Goal: Task Accomplishment & Management: Use online tool/utility

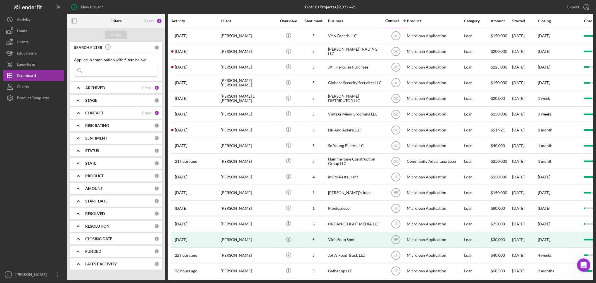
click at [100, 113] on b "CONTACT" at bounding box center [94, 113] width 18 height 4
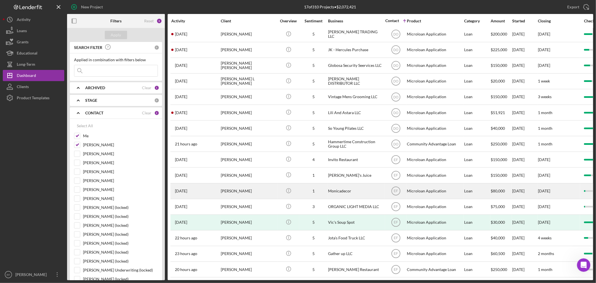
scroll to position [26, 0]
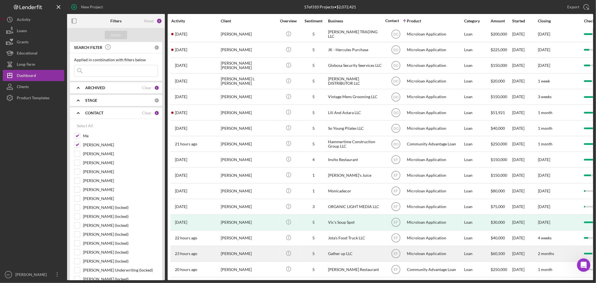
click at [342, 247] on div "Gather up LLC" at bounding box center [356, 253] width 56 height 15
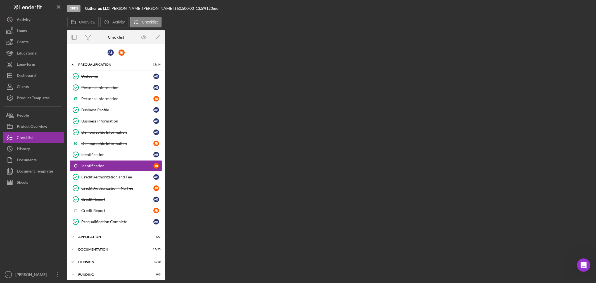
scroll to position [4, 0]
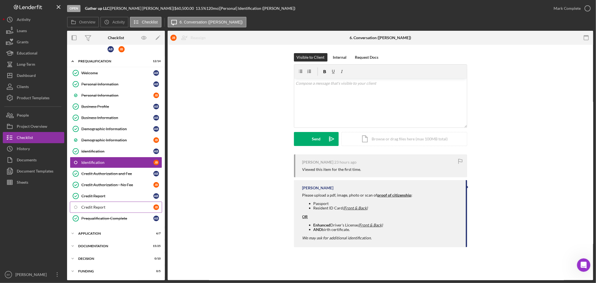
click at [102, 208] on div "Credit Report" at bounding box center [117, 207] width 72 height 4
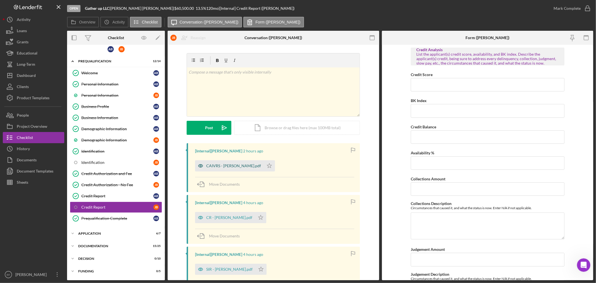
click at [231, 165] on div "CAIVRS - [PERSON_NAME].pdf" at bounding box center [233, 166] width 55 height 4
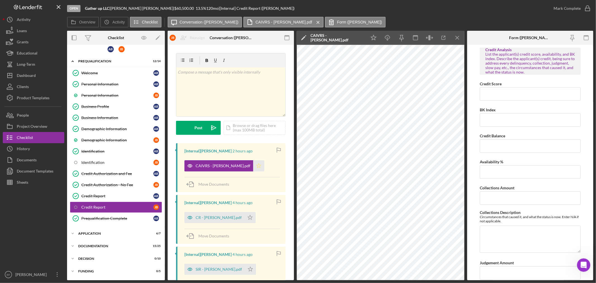
click at [257, 165] on polygon "button" at bounding box center [259, 165] width 5 height 4
click at [200, 219] on div "CR - [PERSON_NAME].pdf" at bounding box center [219, 217] width 46 height 4
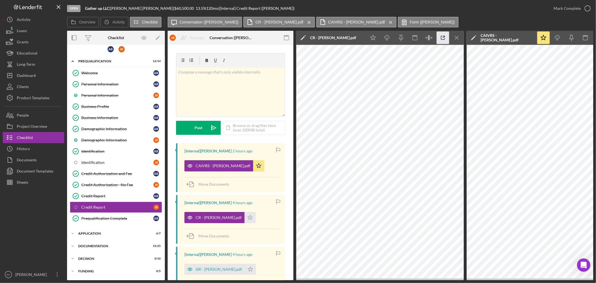
click at [446, 37] on icon "button" at bounding box center [443, 38] width 13 height 13
click at [574, 6] on div "Mark Complete" at bounding box center [567, 8] width 27 height 11
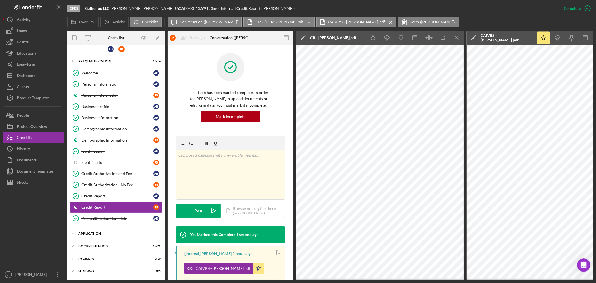
click at [99, 229] on div "Icon/Expander Application 6 / 7" at bounding box center [116, 233] width 98 height 11
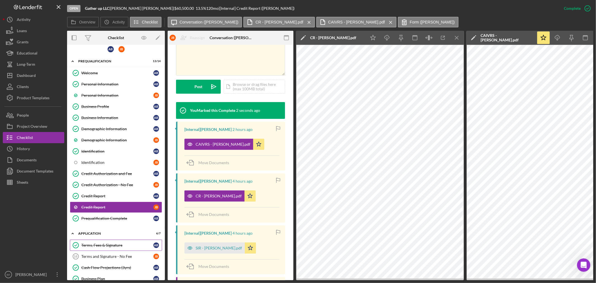
scroll to position [97, 0]
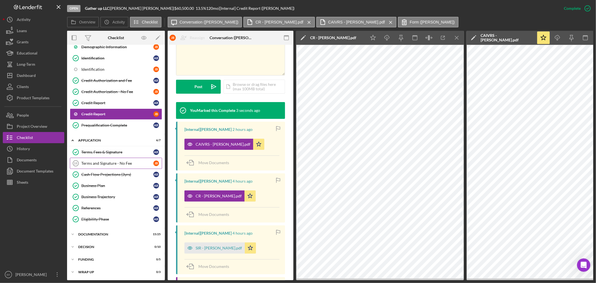
click at [100, 158] on link "Terms and Signature - No Fee 10 Terms and Signature - No Fee J B" at bounding box center [116, 163] width 92 height 11
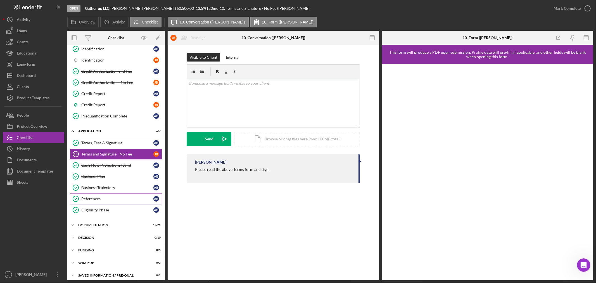
scroll to position [111, 0]
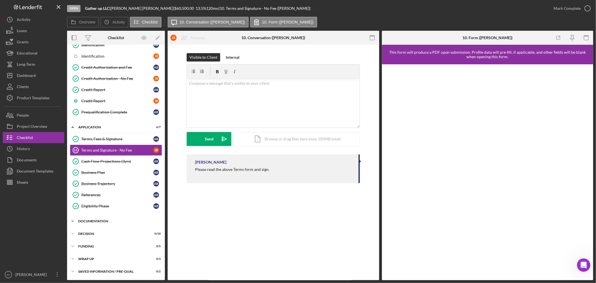
click at [90, 224] on div "Icon/Expander Documentation 15 / 25" at bounding box center [116, 220] width 98 height 11
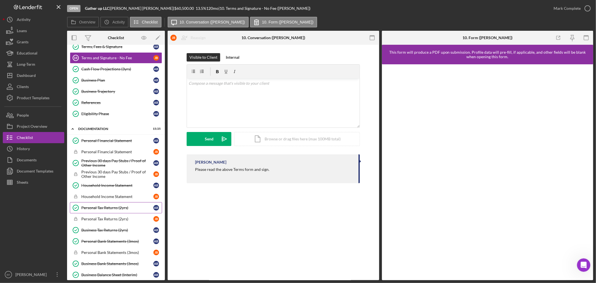
scroll to position [204, 0]
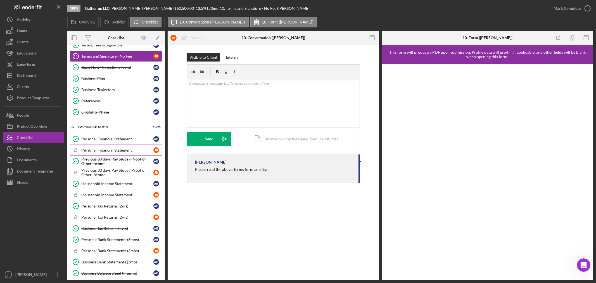
click at [105, 149] on div "Personal Financial Statement" at bounding box center [117, 150] width 72 height 4
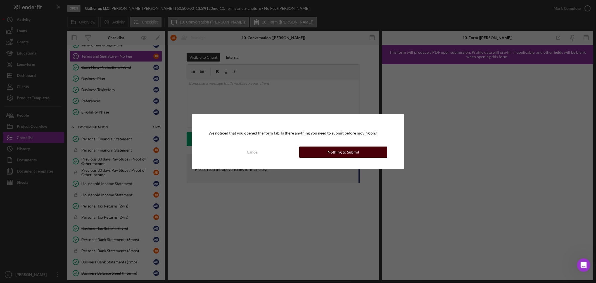
click at [328, 149] on button "Nothing to Submit" at bounding box center [343, 151] width 88 height 11
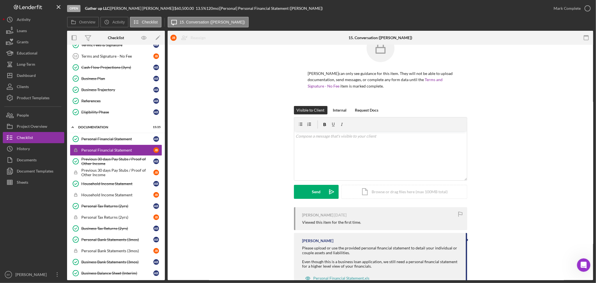
scroll to position [39, 0]
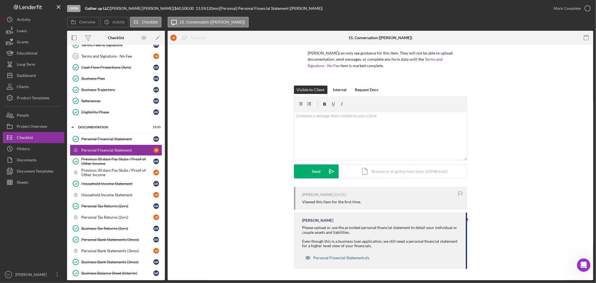
click at [327, 257] on div "Personal Financial Statement.xls" at bounding box center [342, 257] width 56 height 4
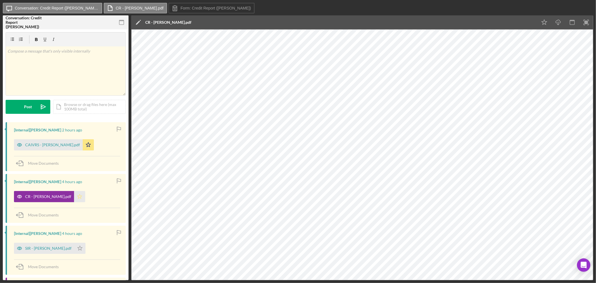
click at [77, 196] on polygon "button" at bounding box center [79, 196] width 5 height 4
click at [45, 250] on div "SIR - [PERSON_NAME].pdf" at bounding box center [48, 248] width 46 height 4
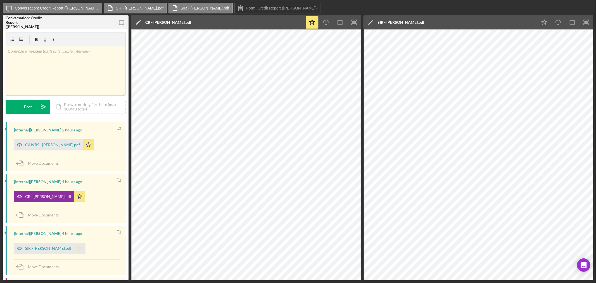
click at [74, 247] on icon "Icon/Star" at bounding box center [79, 248] width 11 height 11
